Goal: Transaction & Acquisition: Obtain resource

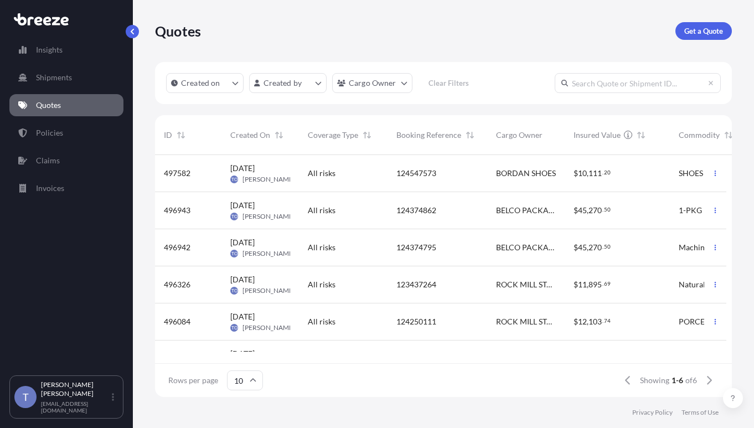
scroll to position [228, 563]
click at [709, 33] on p "Get a Quote" at bounding box center [703, 30] width 39 height 11
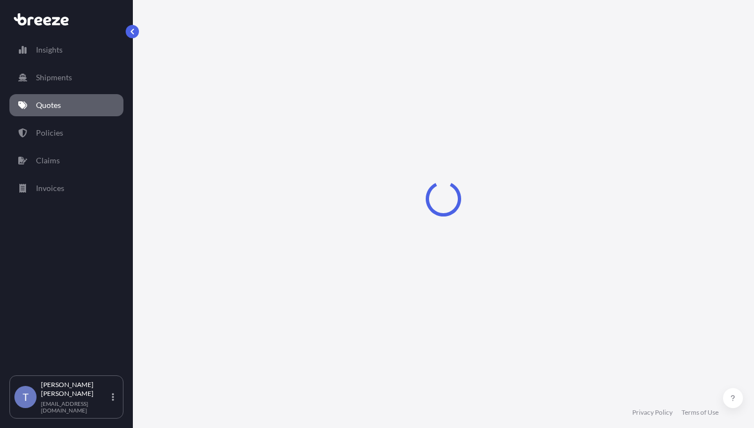
select select "Sea"
select select "1"
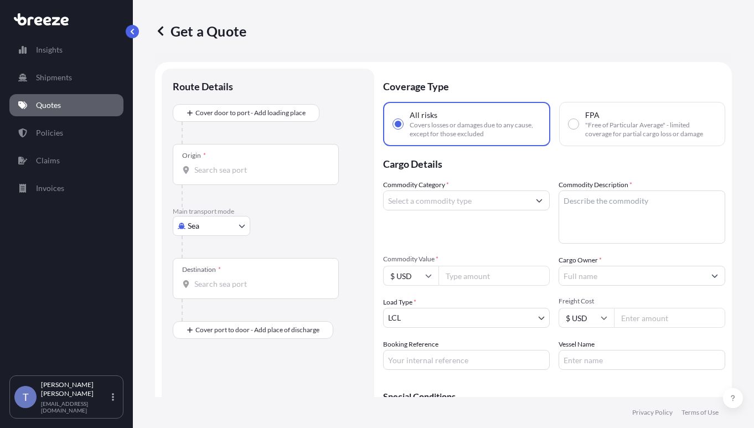
scroll to position [20, 0]
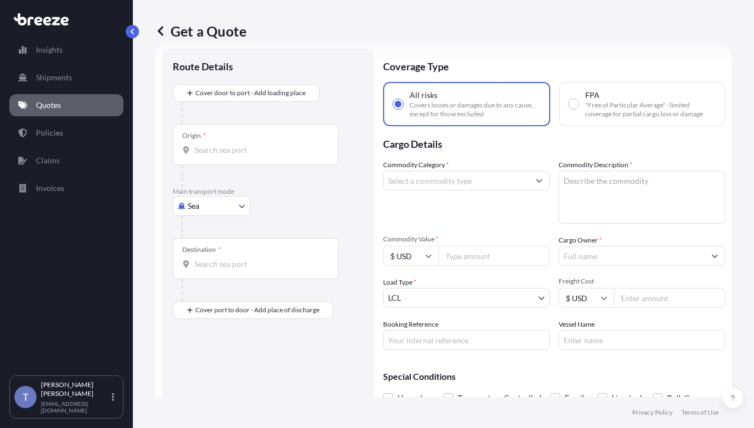
click at [212, 242] on body "Insights Shipments Quotes Policies Claims Invoices T [PERSON_NAME] [EMAIL_ADDRE…" at bounding box center [377, 255] width 754 height 511
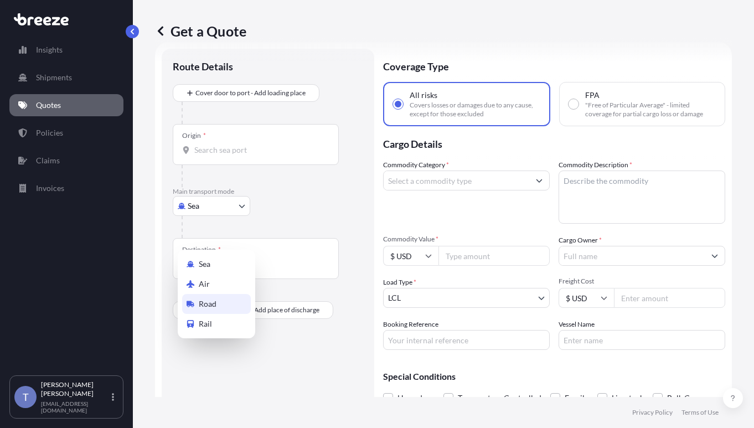
click at [214, 306] on span "Road" at bounding box center [208, 303] width 18 height 11
select select "Road"
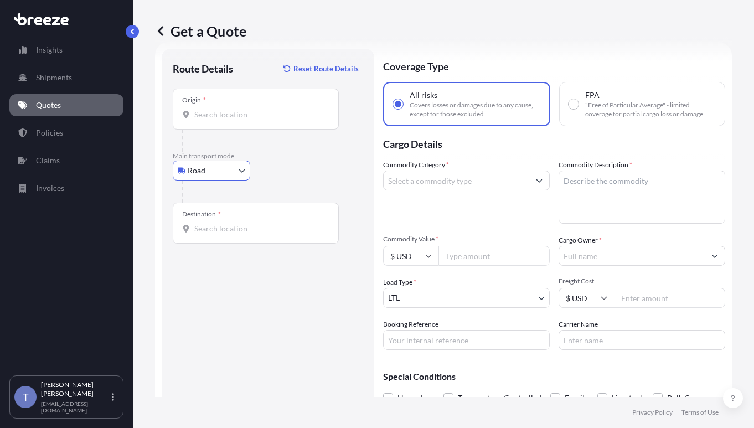
click at [317, 120] on input "Origin *" at bounding box center [259, 114] width 131 height 11
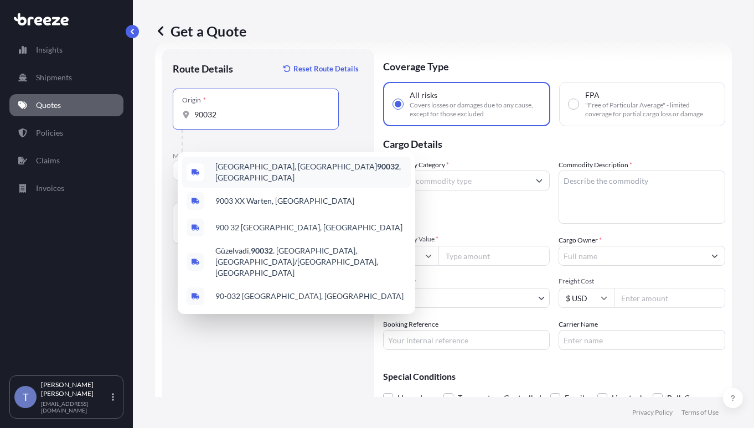
click at [272, 172] on span "[GEOGRAPHIC_DATA] , [GEOGRAPHIC_DATA]" at bounding box center [310, 172] width 191 height 22
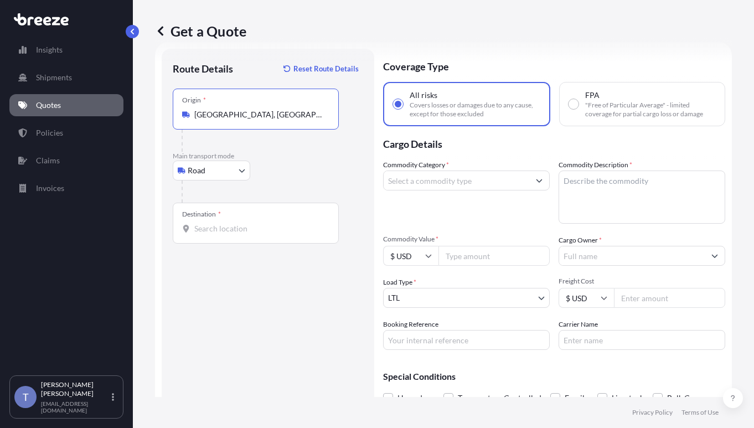
type input "[GEOGRAPHIC_DATA], [GEOGRAPHIC_DATA]"
click at [239, 244] on div "Destination *" at bounding box center [256, 223] width 166 height 41
click at [239, 234] on input "Destination *" at bounding box center [259, 228] width 131 height 11
type input "[GEOGRAPHIC_DATA], [GEOGRAPHIC_DATA]"
click at [457, 190] on input "Commodity Category *" at bounding box center [457, 181] width 146 height 20
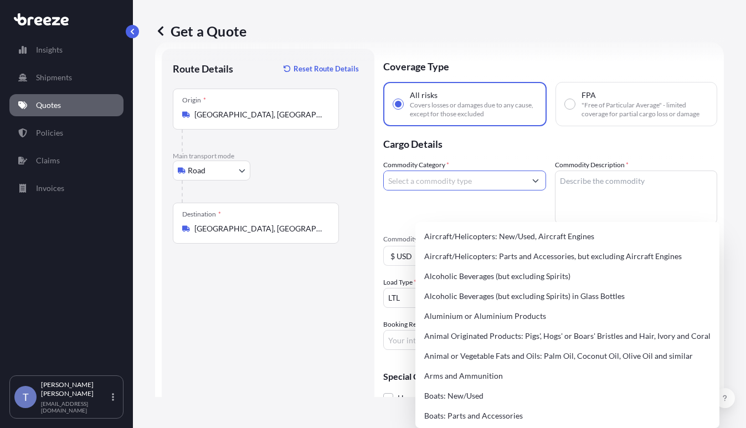
type input "a"
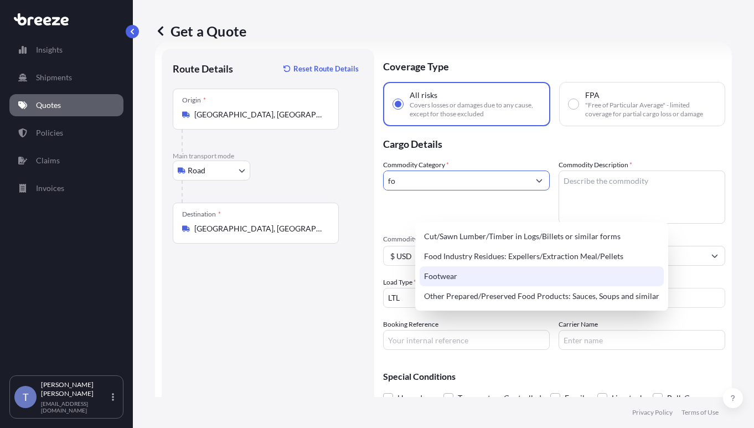
click at [455, 277] on div "Footwear" at bounding box center [542, 276] width 244 height 20
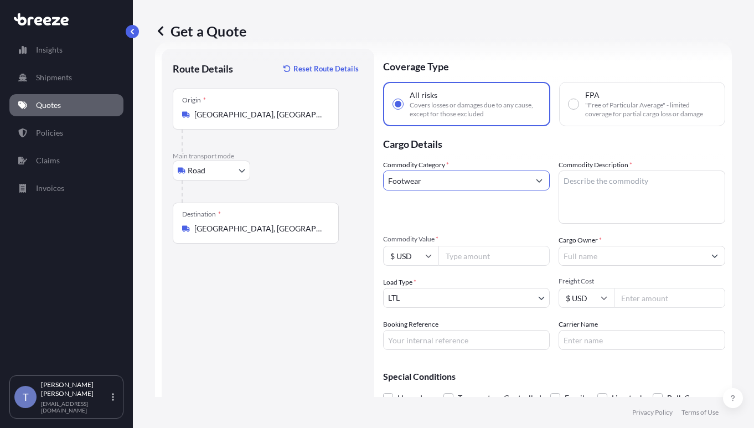
type input "Footwear"
click at [631, 224] on textarea "Commodity Description *" at bounding box center [642, 197] width 167 height 53
type textarea "shoes"
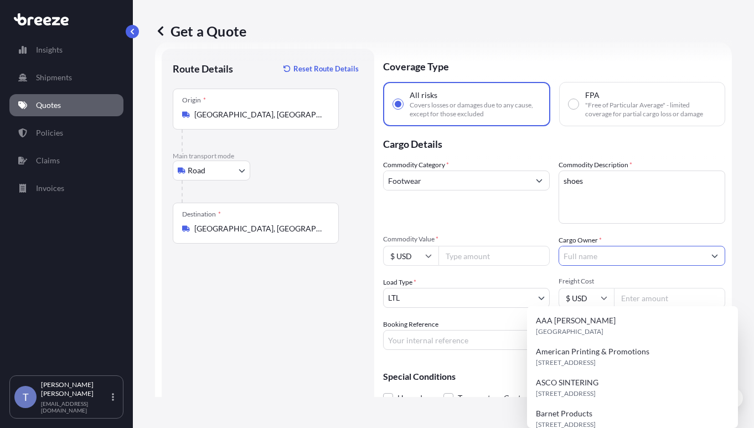
click at [639, 266] on input "Cargo Owner *" at bounding box center [632, 256] width 146 height 20
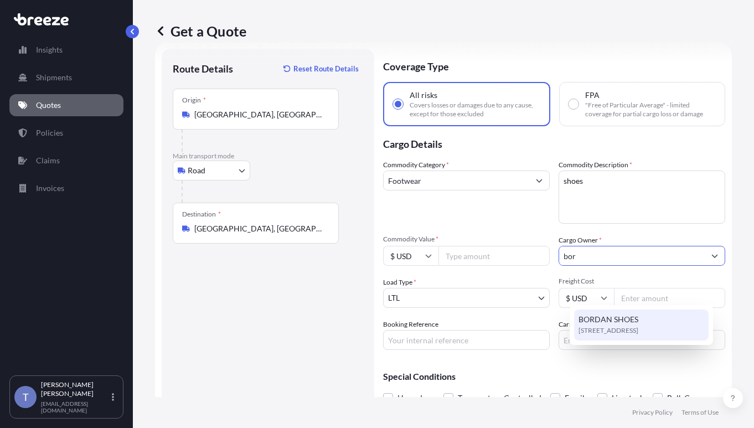
click at [615, 319] on span "BORDAN SHOES" at bounding box center [609, 319] width 60 height 11
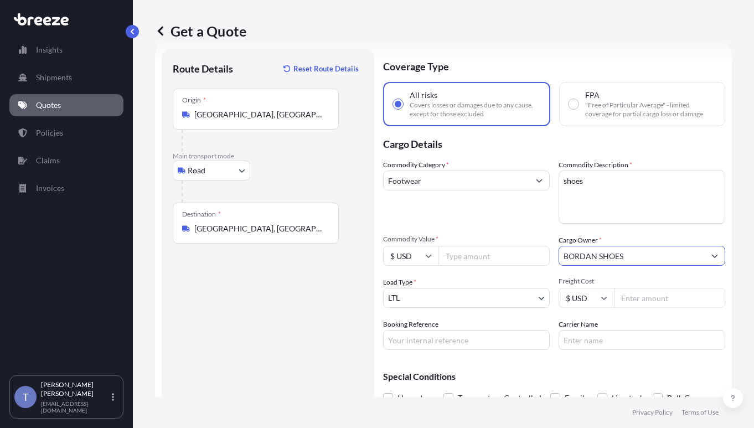
type input "BORDAN SHOES"
click at [529, 266] on input "Commodity Value *" at bounding box center [494, 256] width 111 height 20
type input "10000"
click at [444, 350] on input "Booking Reference" at bounding box center [466, 340] width 167 height 20
type input "124698966"
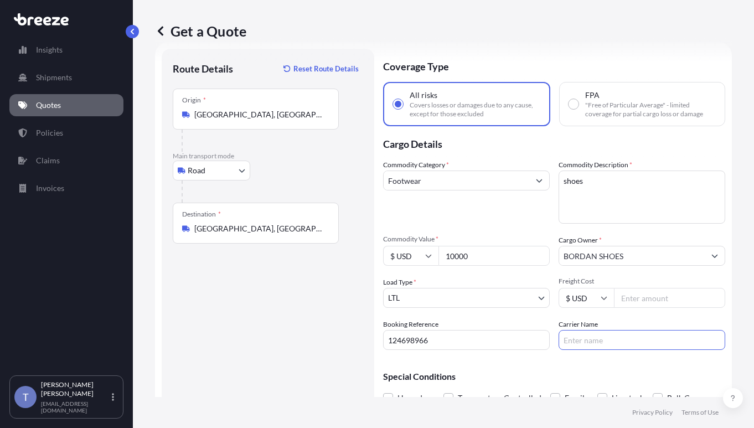
click at [609, 350] on input "Carrier Name" at bounding box center [642, 340] width 167 height 20
type input "XPO LOGISTICS"
click at [649, 308] on input "Freight Cost" at bounding box center [669, 298] width 111 height 20
drag, startPoint x: 704, startPoint y: 260, endPoint x: 688, endPoint y: 273, distance: 20.1
click at [704, 260] on div "Commodity Category * Footwear Commodity Description * shoes Commodity Value * $…" at bounding box center [554, 254] width 342 height 190
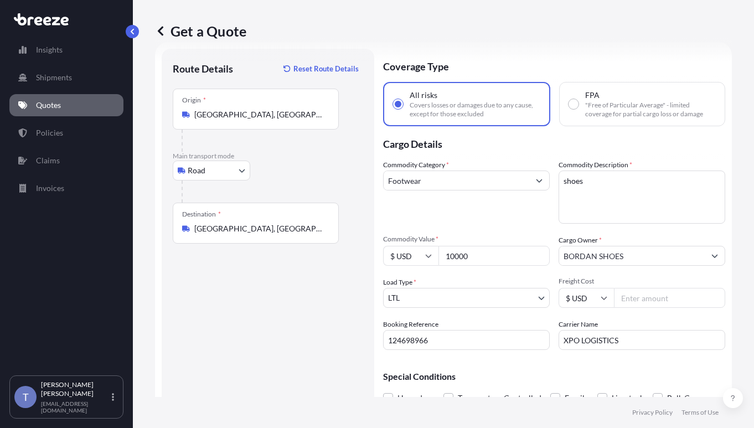
click at [650, 308] on input "Freight Cost" at bounding box center [669, 298] width 111 height 20
paste input "685.65"
type input "685.65"
click at [656, 266] on div "Cargo Owner * BORDAN SHOES" at bounding box center [642, 250] width 167 height 31
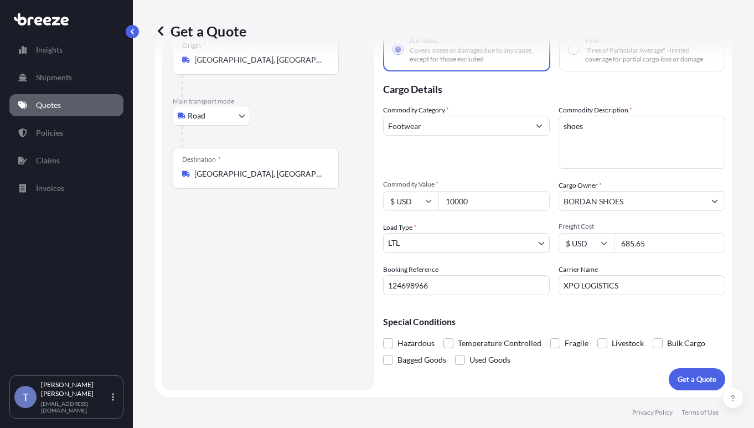
scroll to position [130, 0]
click at [683, 374] on p "Get a Quote" at bounding box center [697, 379] width 39 height 11
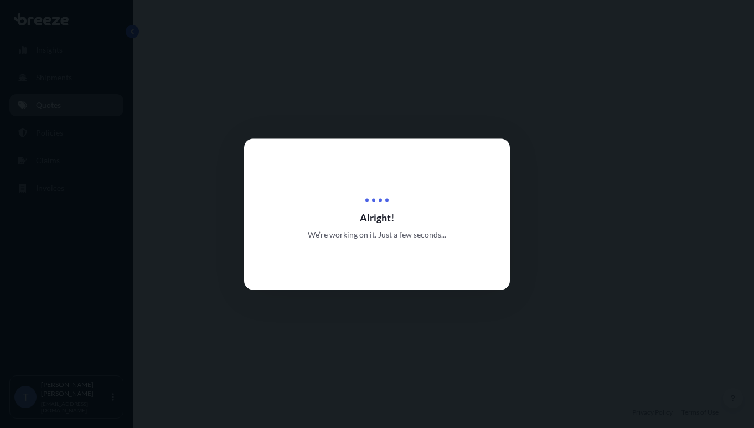
select select "Road"
select select "1"
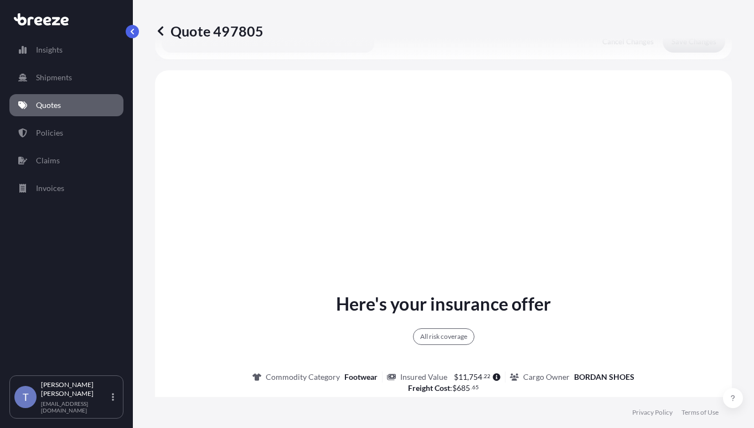
scroll to position [473, 0]
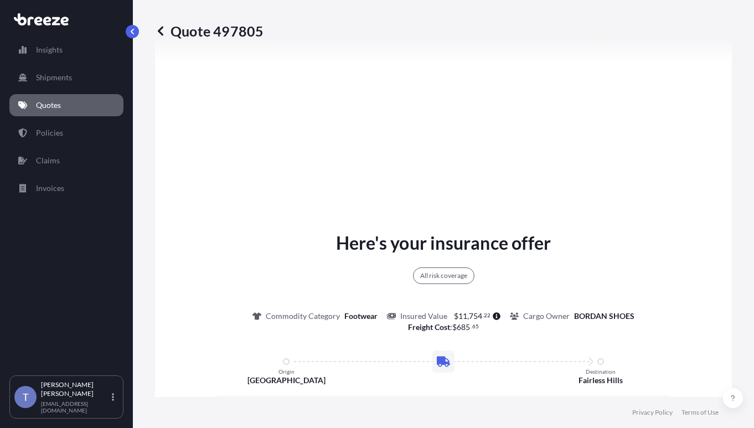
click at [546, 295] on div "Here's your insurance offer All risk coverage Commodity Category Footwear Insur…" at bounding box center [444, 375] width 546 height 701
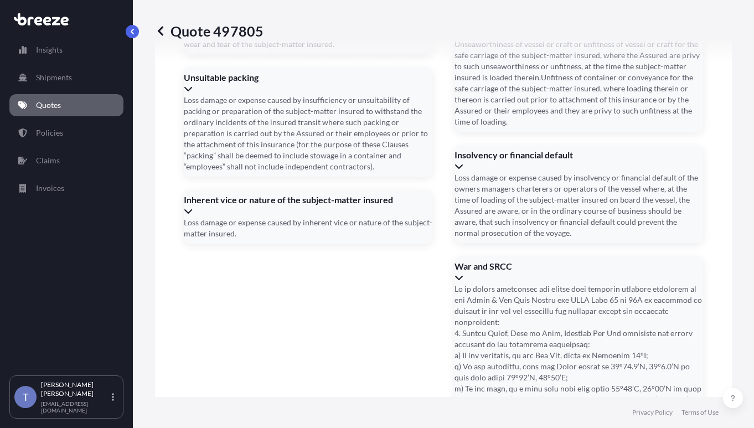
scroll to position [1713, 0]
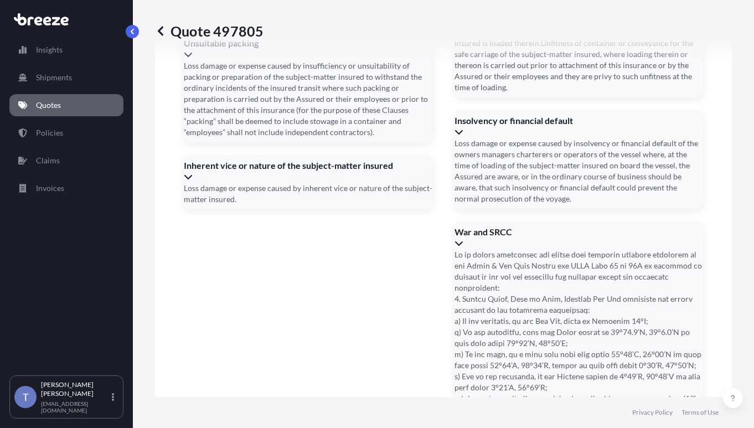
drag, startPoint x: 301, startPoint y: 235, endPoint x: 333, endPoint y: 237, distance: 32.7
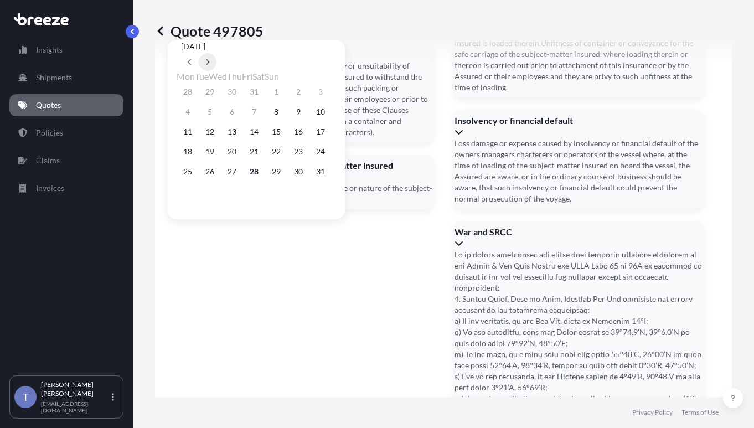
click at [210, 59] on icon at bounding box center [207, 62] width 4 height 7
click at [241, 95] on button "3" at bounding box center [232, 92] width 18 height 18
type input "[DATE]"
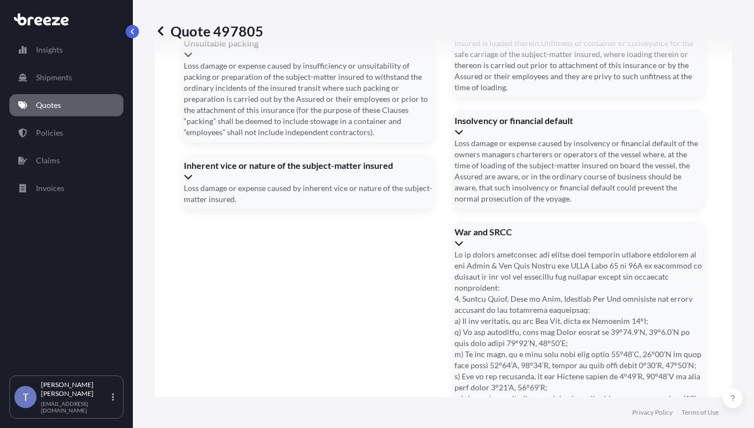
click at [734, 137] on div "Quote 497805 Route Details Place of loading Road Road Rail Origin * [GEOGRAPHIC…" at bounding box center [443, 198] width 621 height 397
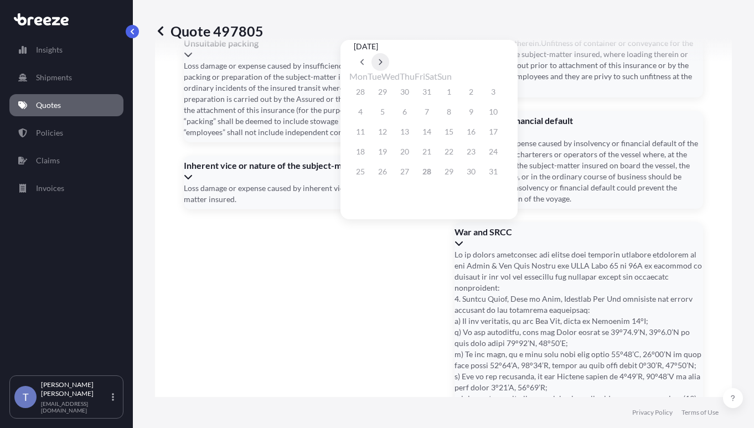
click at [389, 53] on button at bounding box center [381, 62] width 18 height 18
click at [410, 115] on button "10" at bounding box center [405, 112] width 18 height 18
type input "[DATE]"
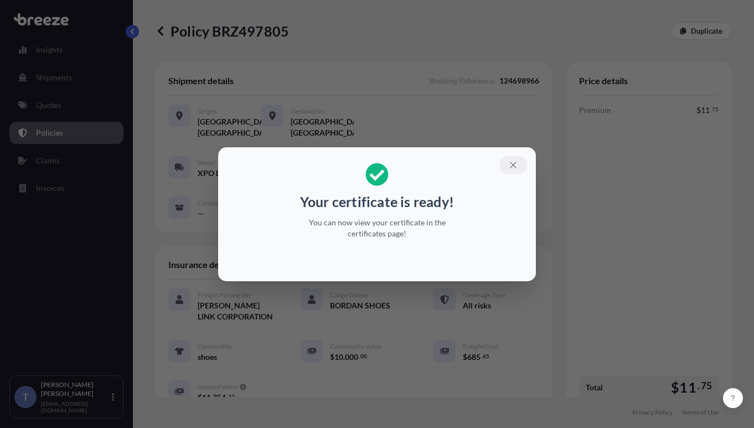
click at [527, 158] on button "button" at bounding box center [513, 165] width 28 height 18
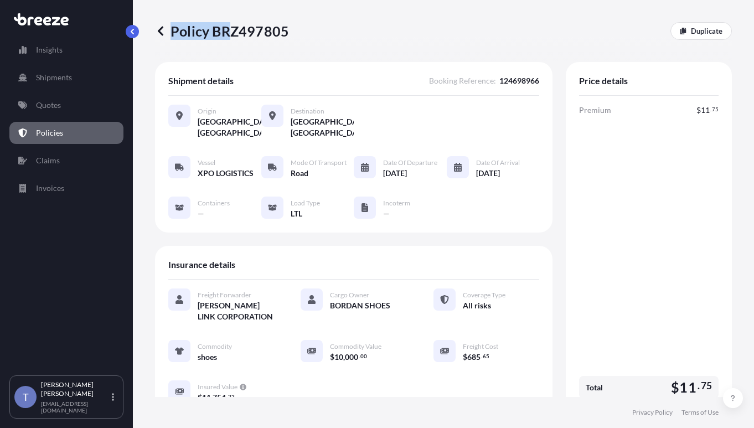
drag, startPoint x: 295, startPoint y: 35, endPoint x: 232, endPoint y: 37, distance: 62.6
click at [231, 37] on div "Policy BRZ497805 Duplicate" at bounding box center [443, 31] width 577 height 18
click at [228, 38] on p "Policy BRZ497805" at bounding box center [222, 31] width 134 height 18
click at [257, 37] on p "Policy BRZ497805" at bounding box center [222, 31] width 134 height 18
click at [286, 37] on p "Policy BRZ497805" at bounding box center [222, 31] width 134 height 18
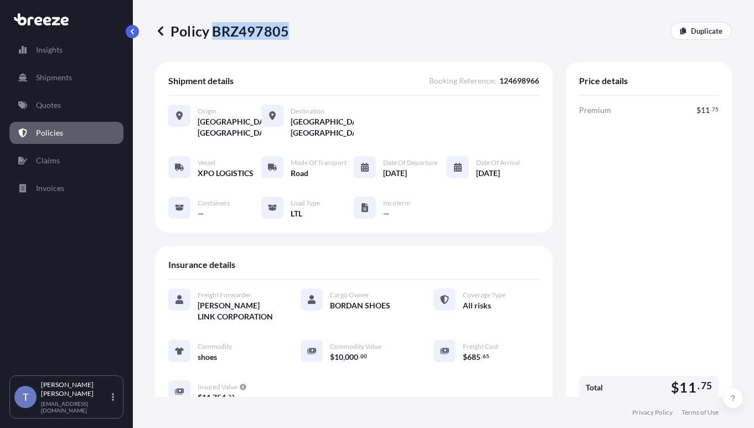
drag, startPoint x: 291, startPoint y: 35, endPoint x: 221, endPoint y: 38, distance: 69.8
click at [221, 38] on p "Policy BRZ497805" at bounding box center [222, 31] width 134 height 18
copy p "BRZ497805"
click at [581, 36] on div "Policy BRZ497805 Duplicate" at bounding box center [443, 31] width 577 height 18
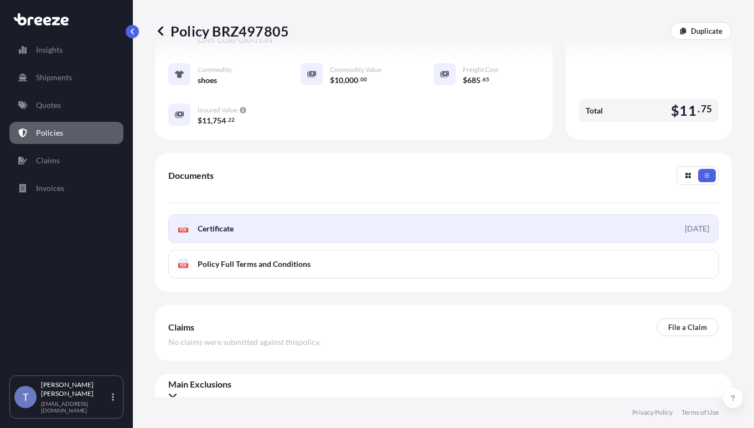
click at [401, 243] on link "PDF Certificate [DATE]" at bounding box center [443, 228] width 550 height 29
